Goal: Book appointment/travel/reservation

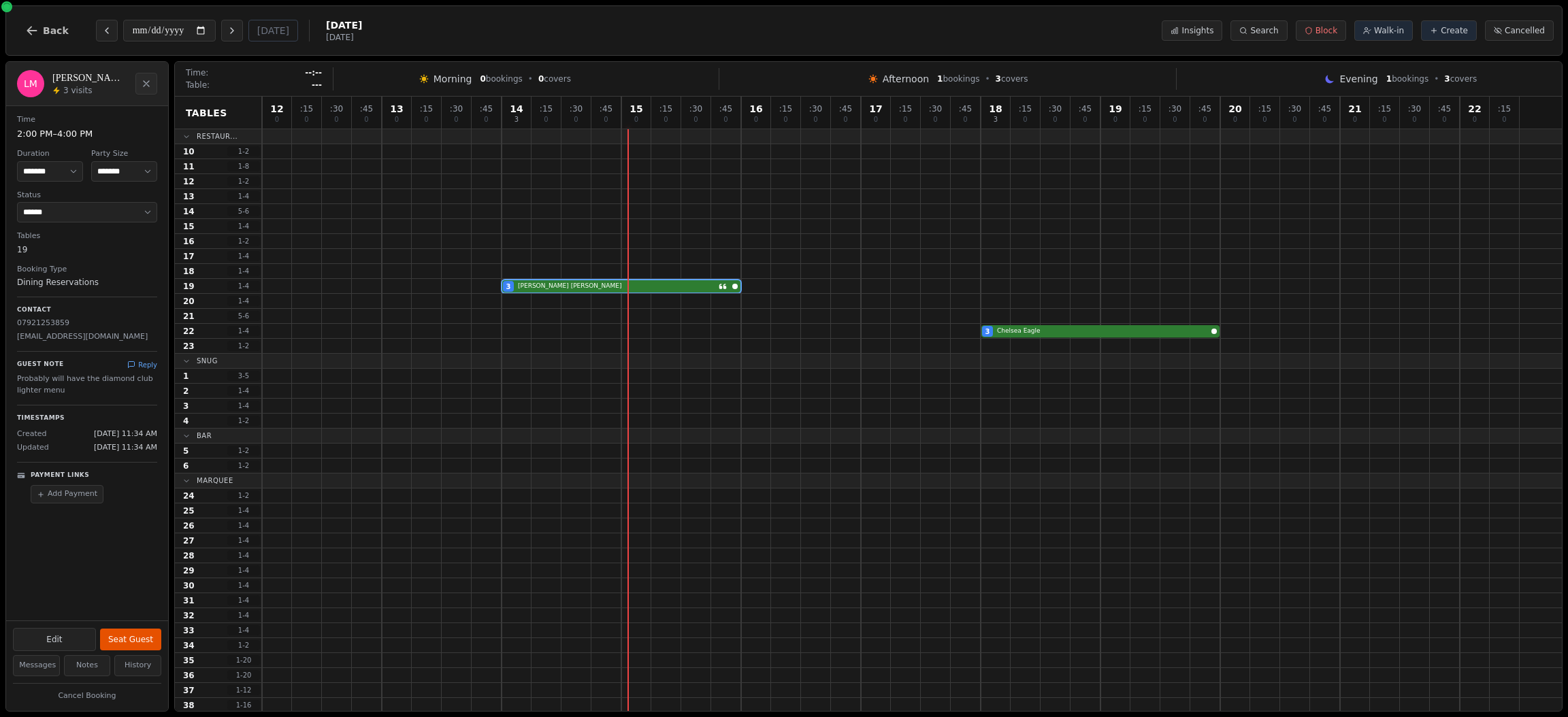
select select "****"
select select "*"
